Goal: Task Accomplishment & Management: Manage account settings

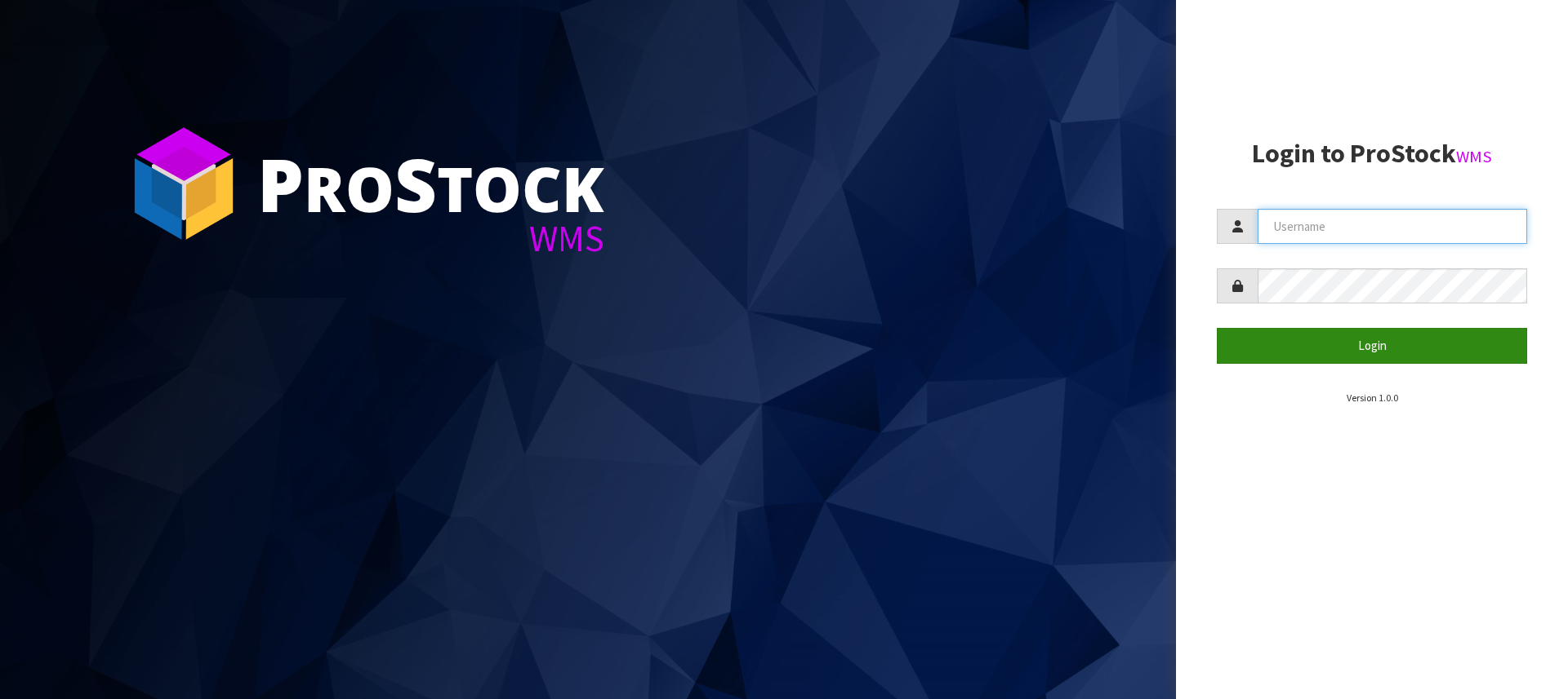
type input "[PERSON_NAME][EMAIL_ADDRESS][DOMAIN_NAME]"
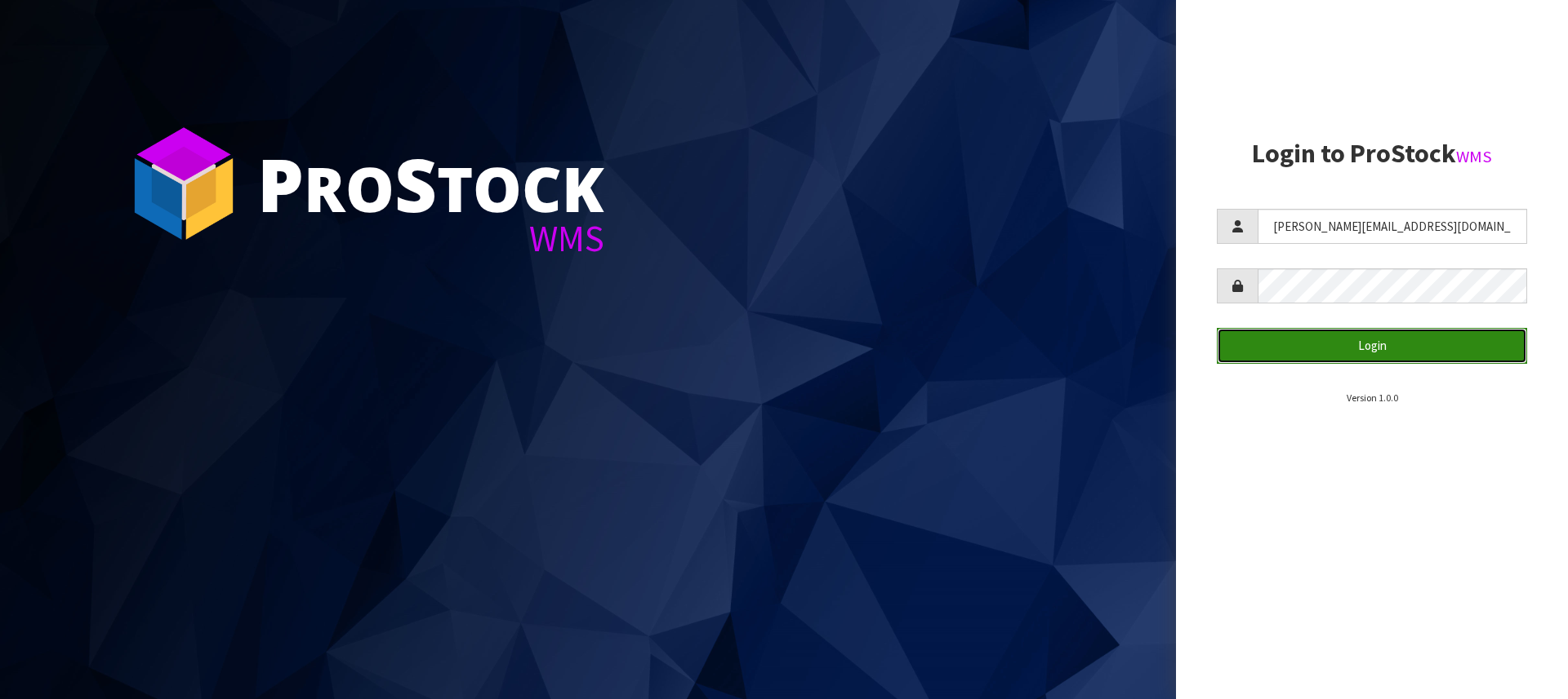
click at [1336, 345] on button "Login" at bounding box center [1371, 346] width 310 height 35
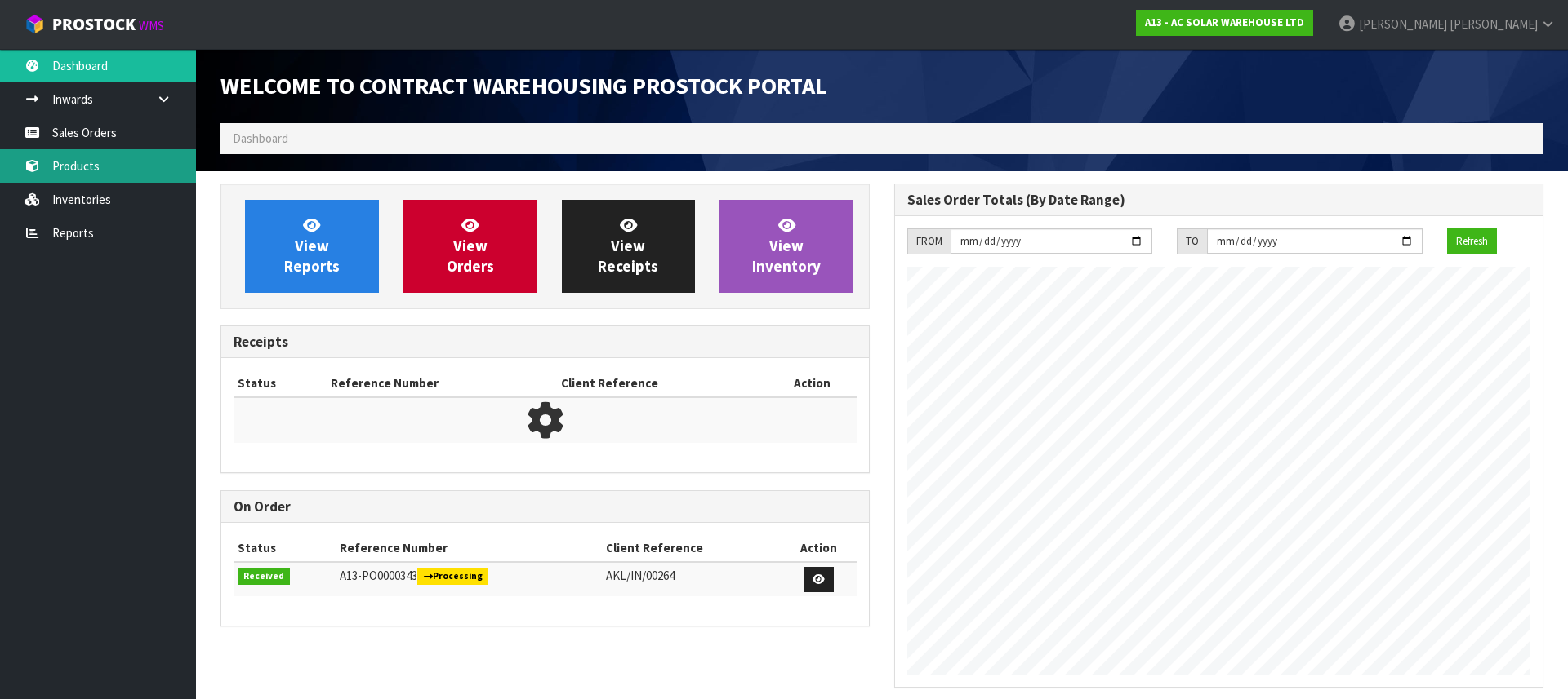
scroll to position [869, 674]
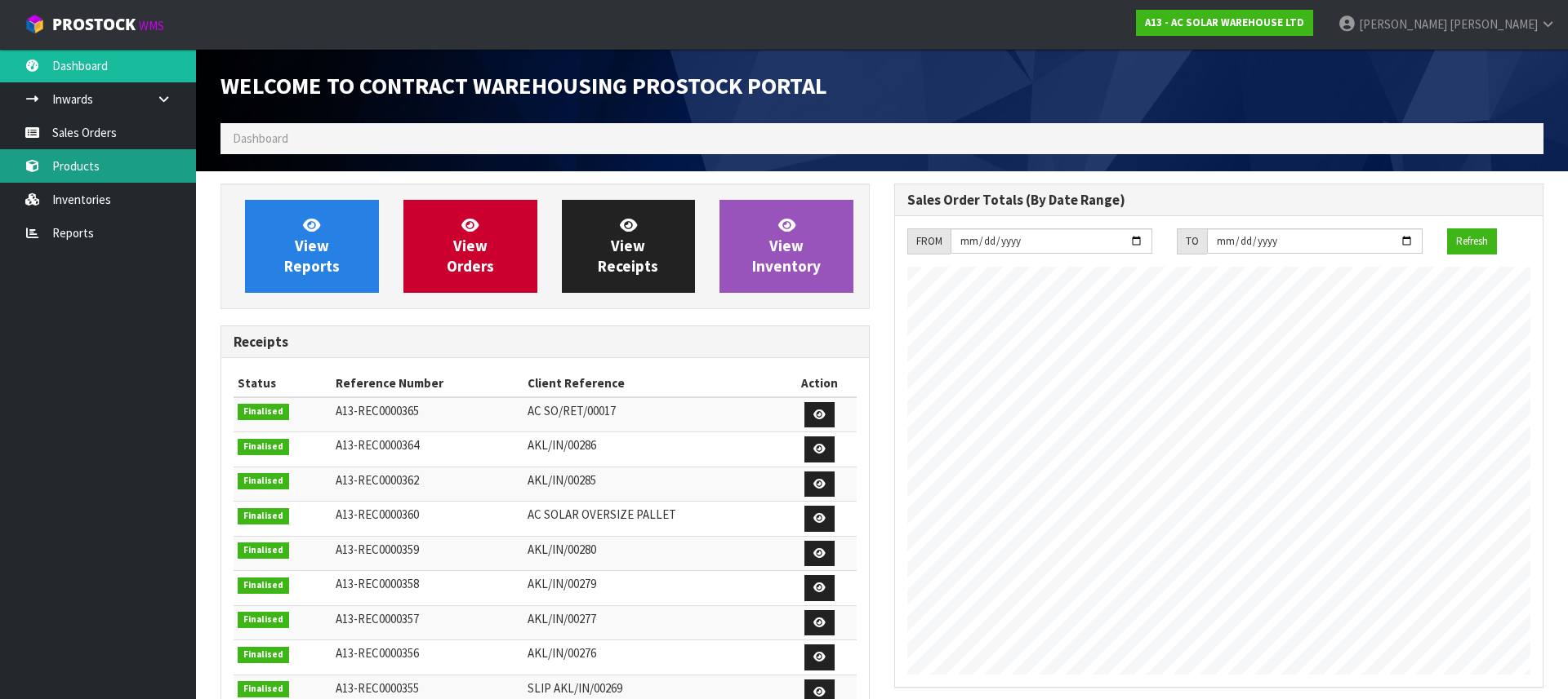
click at [95, 166] on link "Products" at bounding box center [98, 166] width 196 height 33
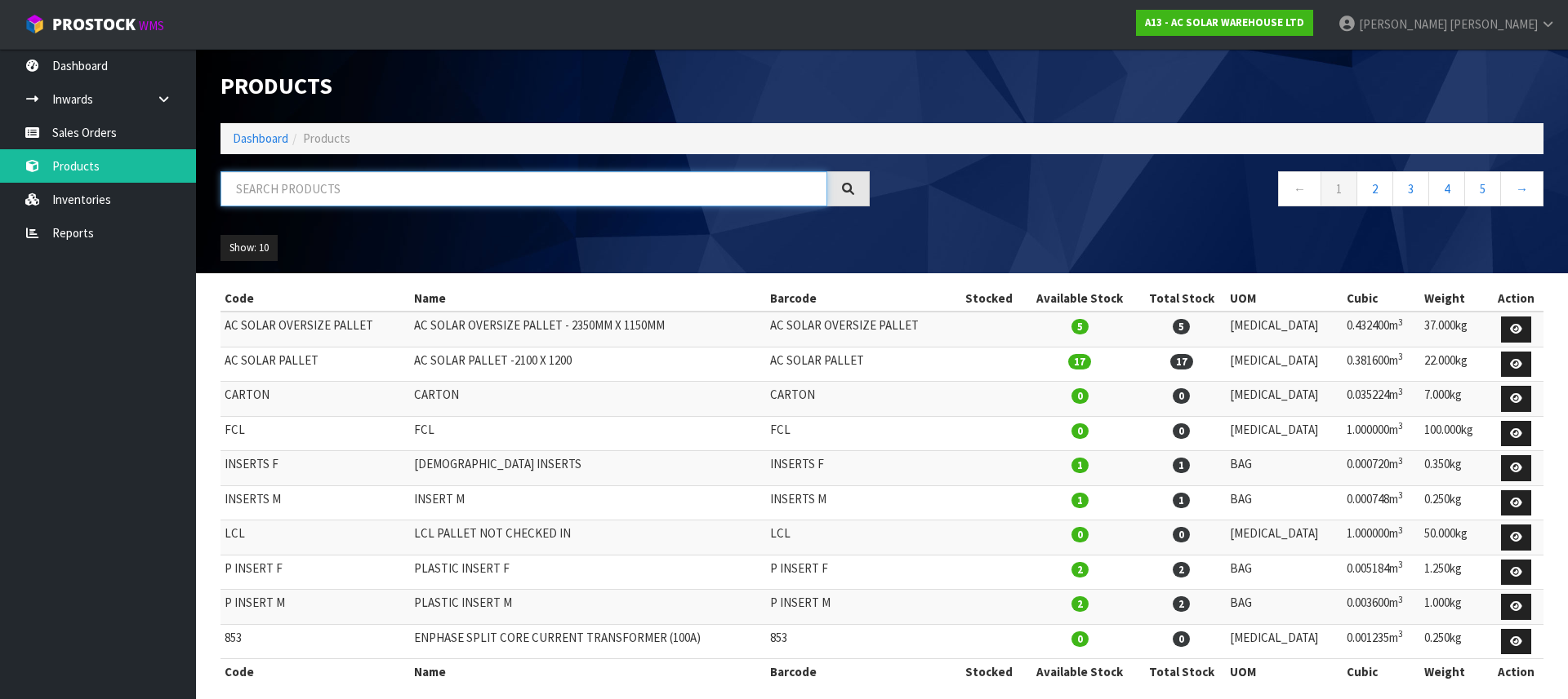
click at [310, 197] on input "text" at bounding box center [524, 189] width 607 height 35
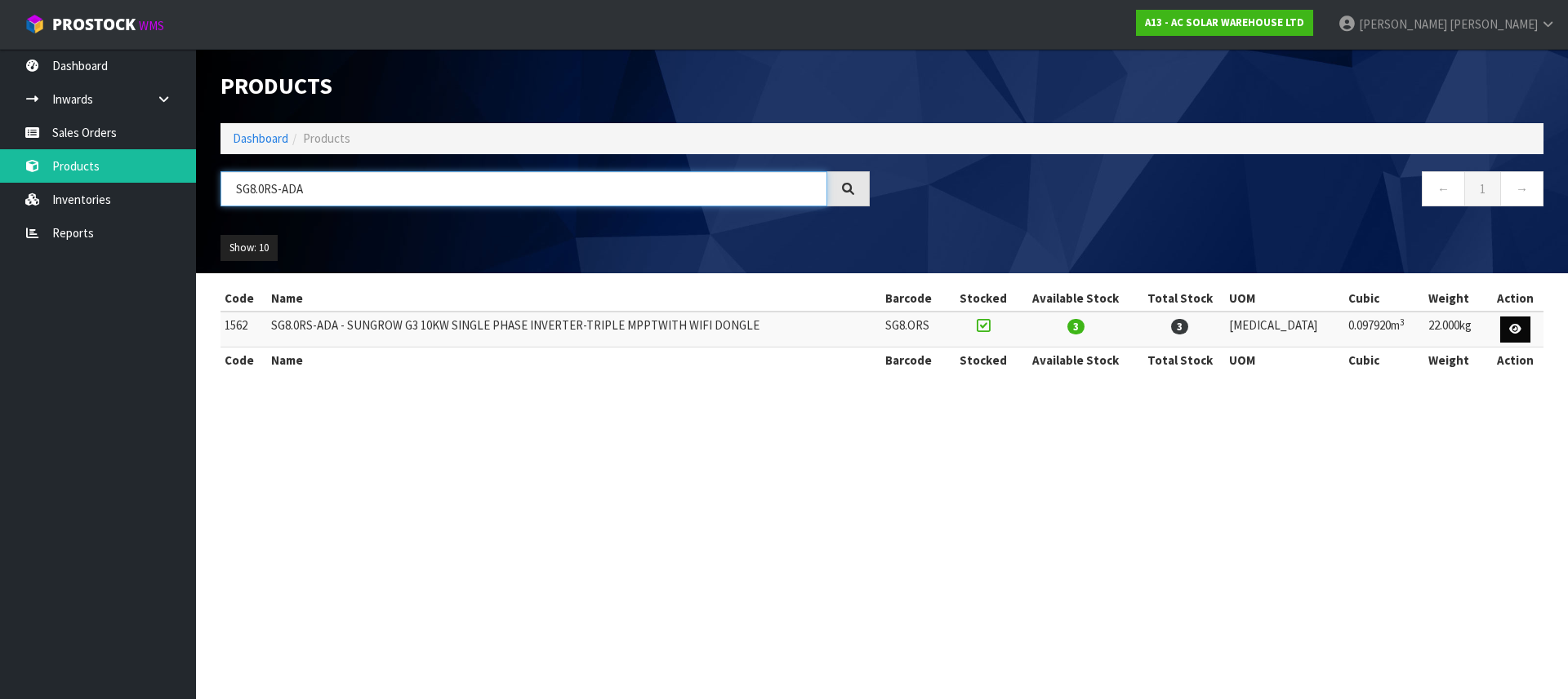
type input "SG8.0RS-ADA"
click at [1515, 330] on icon at bounding box center [1515, 329] width 12 height 11
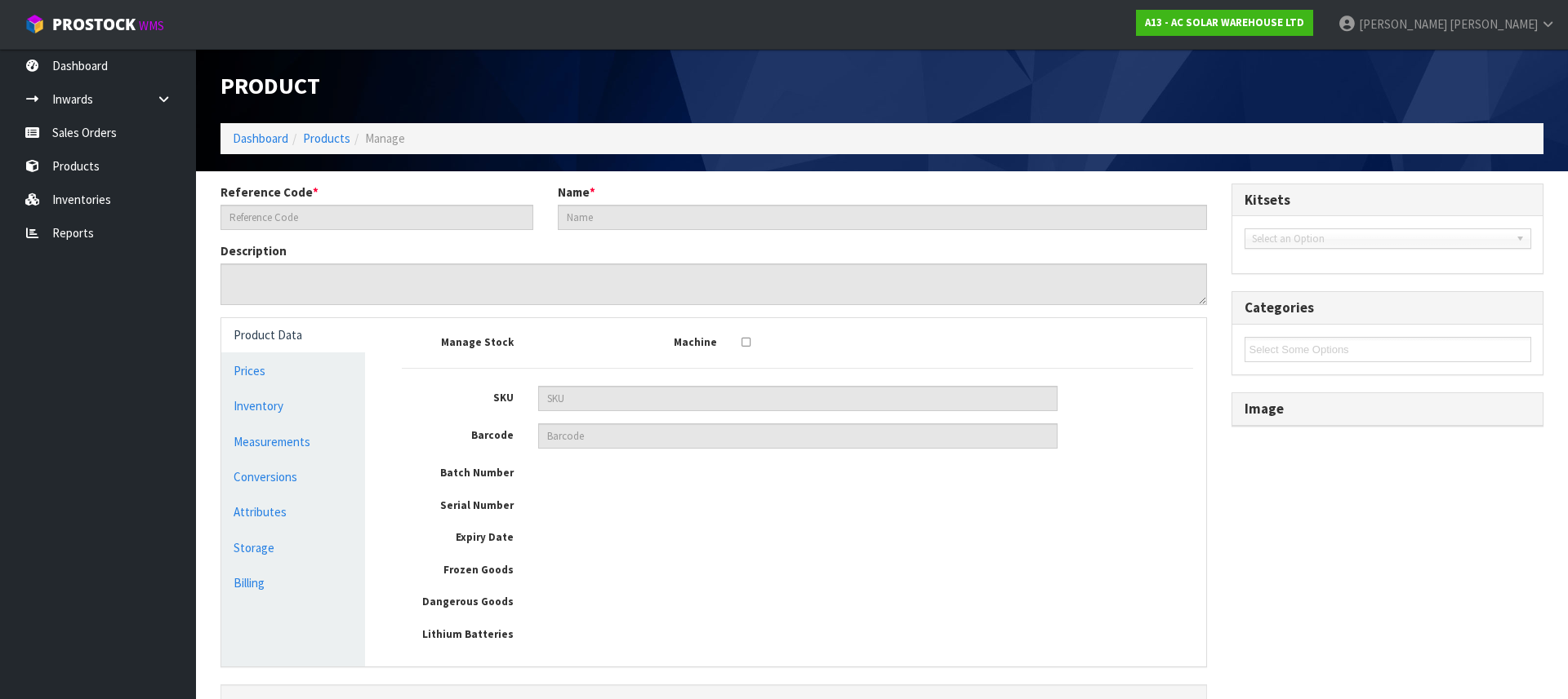
type input "1562"
type input "SG8.0RS-ADA - SUNGROW G3 10KW SINGLE PHASE INVERTER-TRIPLE MPPTWITH WIFI DONGLE"
type input "SG8.ORS"
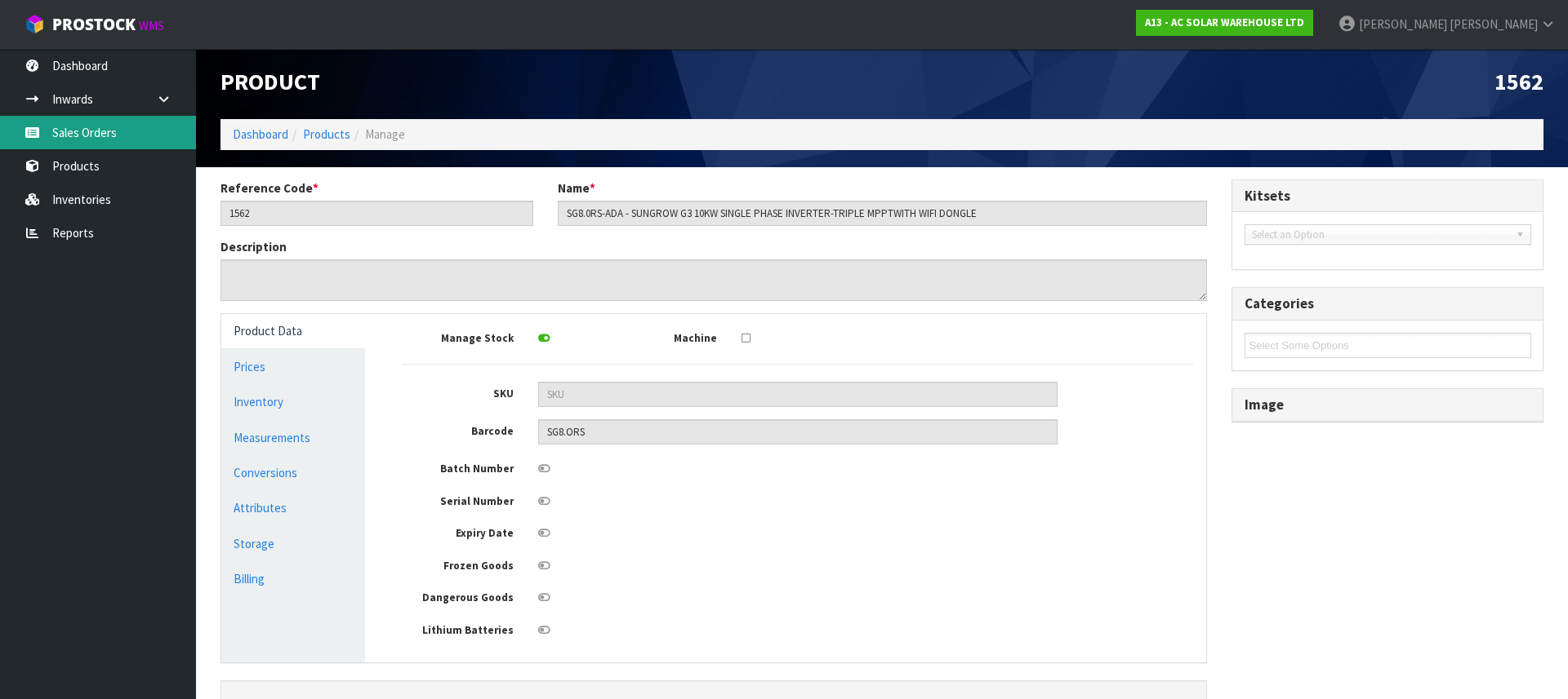
scroll to position [7, 0]
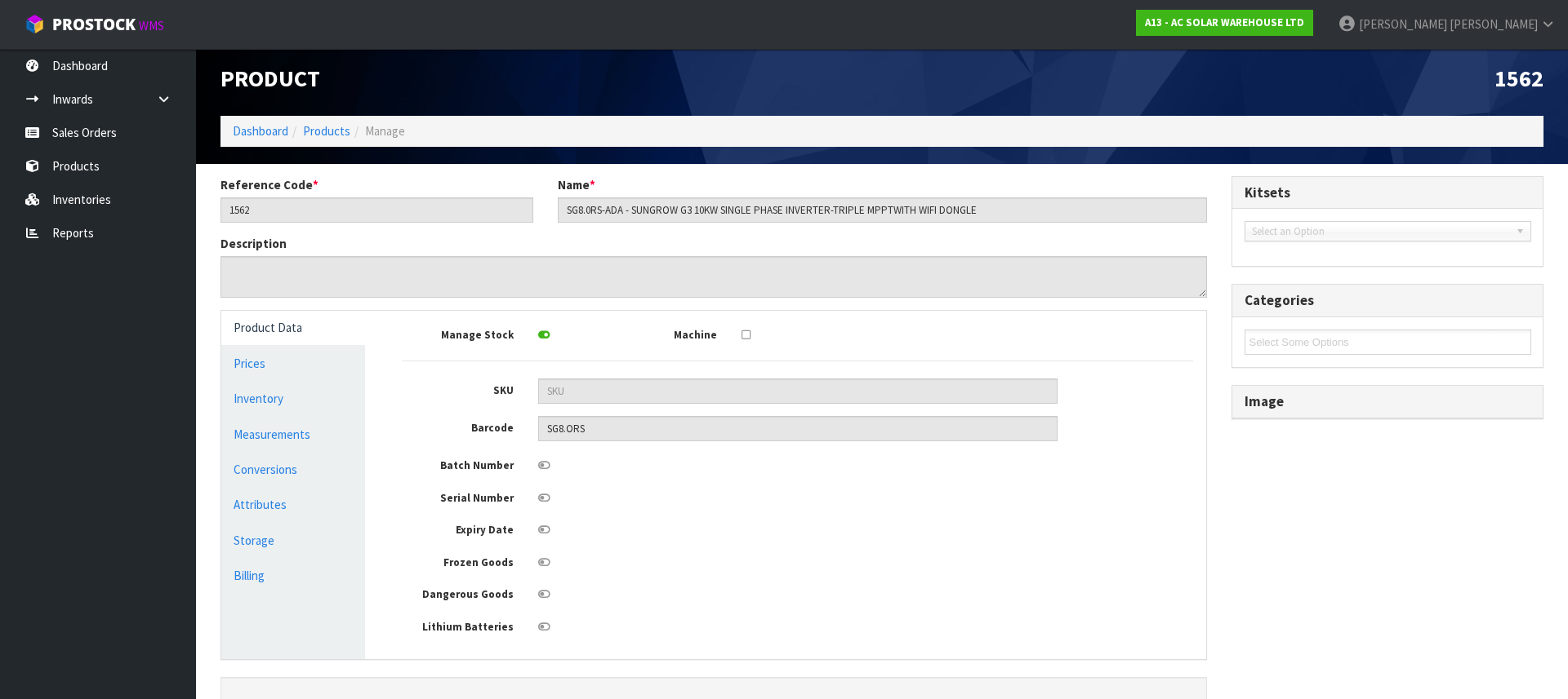
click at [713, 240] on div "Description" at bounding box center [713, 267] width 1011 height 63
click at [43, 164] on link "Products" at bounding box center [98, 166] width 196 height 33
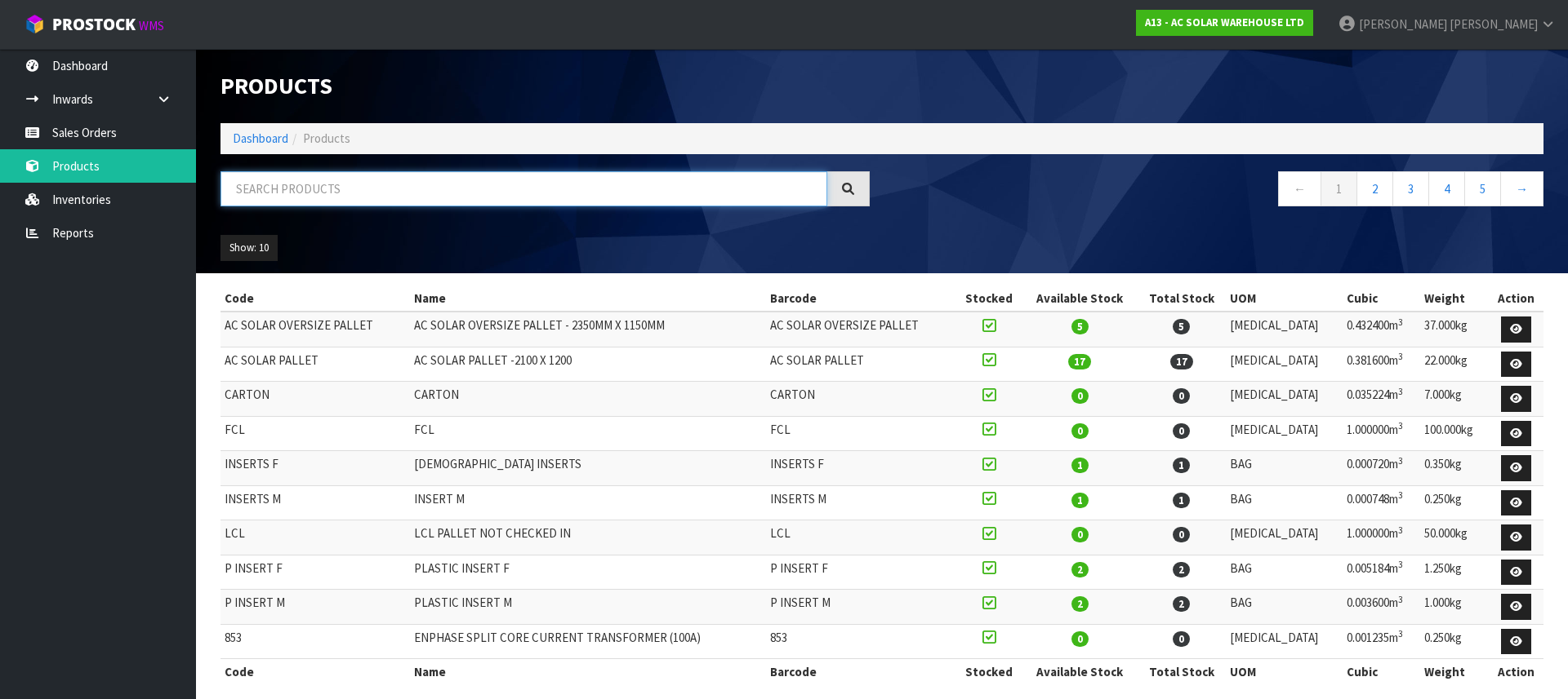
click at [358, 192] on input "text" at bounding box center [524, 189] width 607 height 35
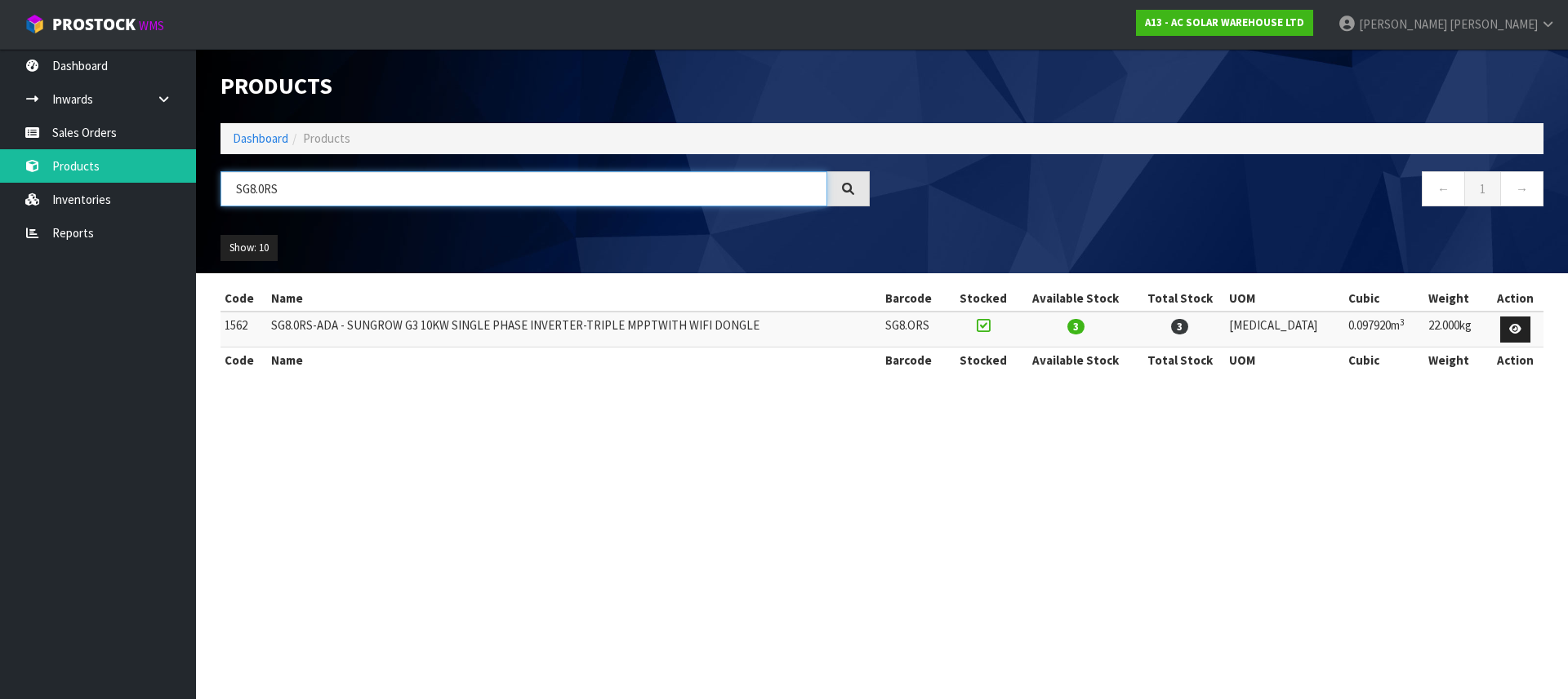
type input "SG8.0RS"
